Goal: Book appointment/travel/reservation

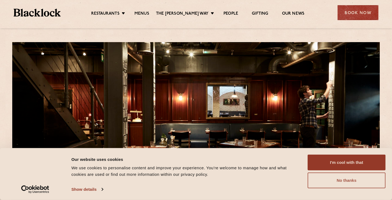
click at [345, 179] on button "No thanks" at bounding box center [346, 181] width 78 height 16
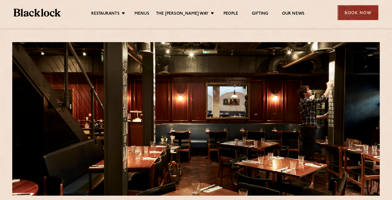
click at [350, 10] on div "Book Now" at bounding box center [357, 12] width 41 height 15
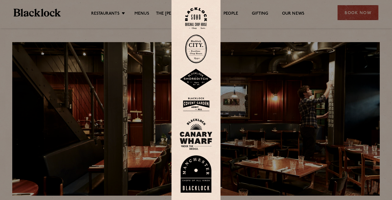
click at [197, 17] on img at bounding box center [196, 18] width 22 height 22
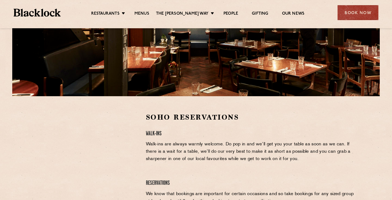
scroll to position [132, 0]
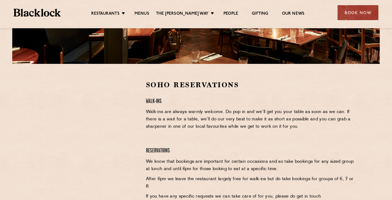
click at [176, 131] on div "Soho Reservations Walk-Ins Walk-ins are always warmly welcome. Do pop in and we…" at bounding box center [250, 155] width 217 height 150
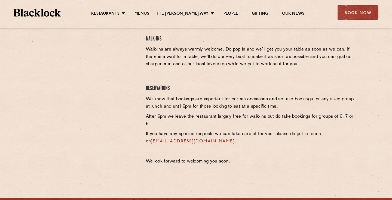
scroll to position [0, 0]
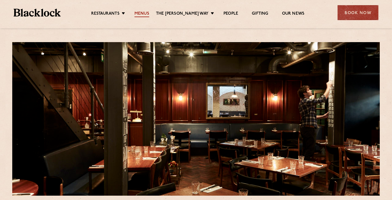
click at [146, 11] on link "Menus" at bounding box center [141, 14] width 15 height 6
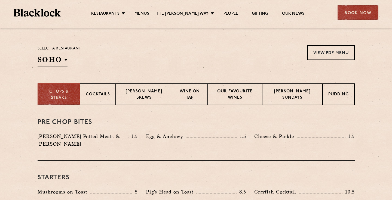
scroll to position [178, 0]
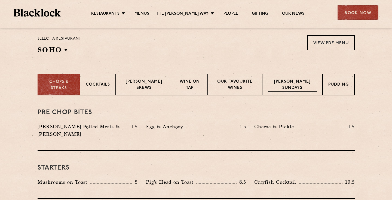
click at [297, 82] on p "[PERSON_NAME] Sundays" at bounding box center [292, 85] width 49 height 13
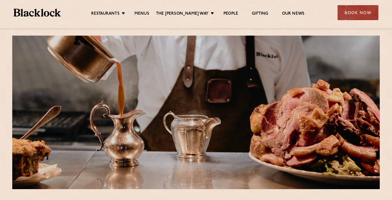
scroll to position [0, 0]
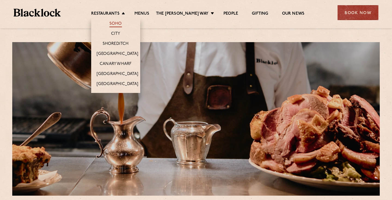
click at [122, 22] on link "Soho" at bounding box center [115, 24] width 13 height 6
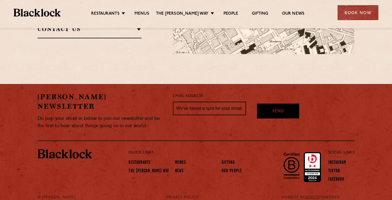
scroll to position [461, 0]
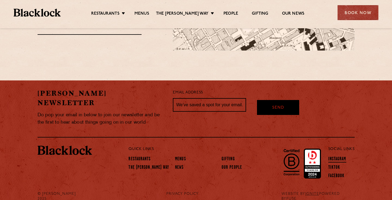
click at [336, 157] on link "Instagram" at bounding box center [337, 160] width 18 height 6
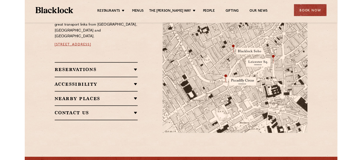
scroll to position [344, 0]
